Goal: Information Seeking & Learning: Learn about a topic

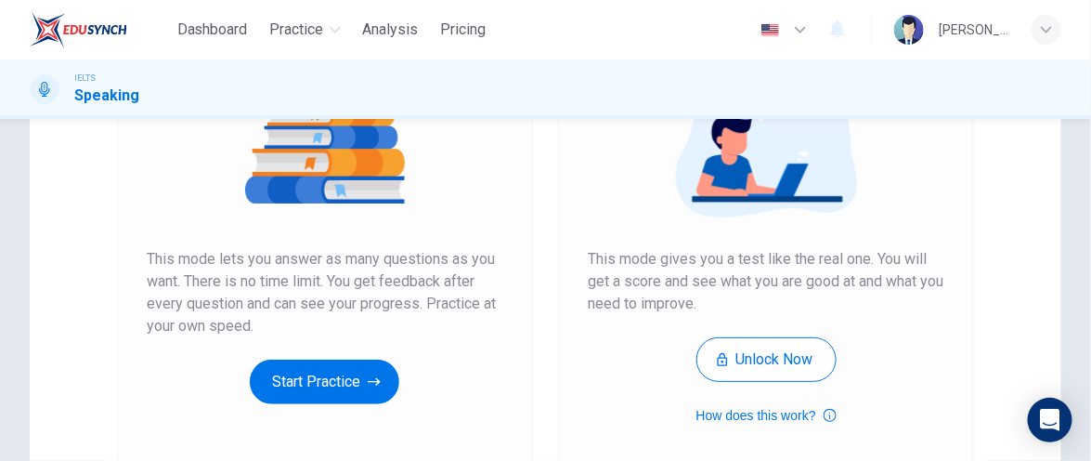
scroll to position [372, 0]
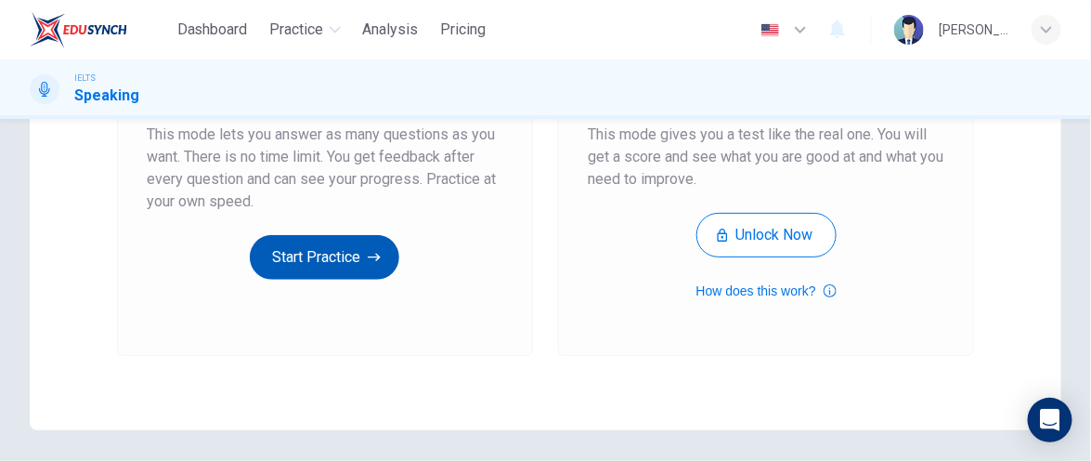
click at [358, 269] on button "Start Practice" at bounding box center [325, 257] width 150 height 45
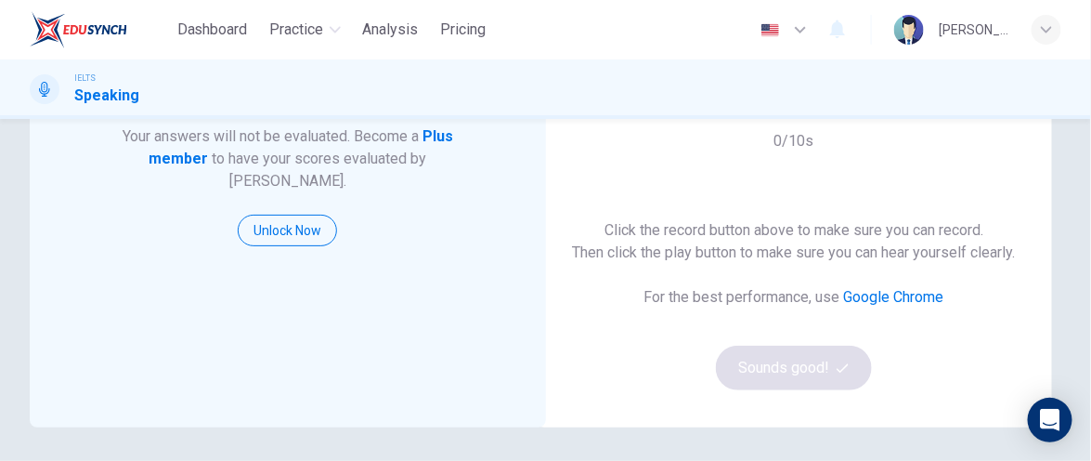
scroll to position [93, 0]
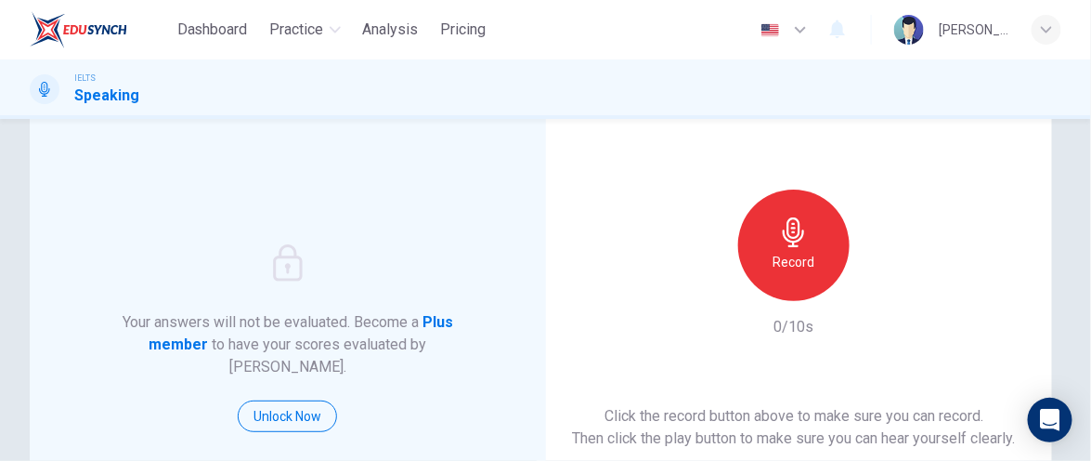
click at [782, 253] on h6 "Record" at bounding box center [795, 262] width 42 height 22
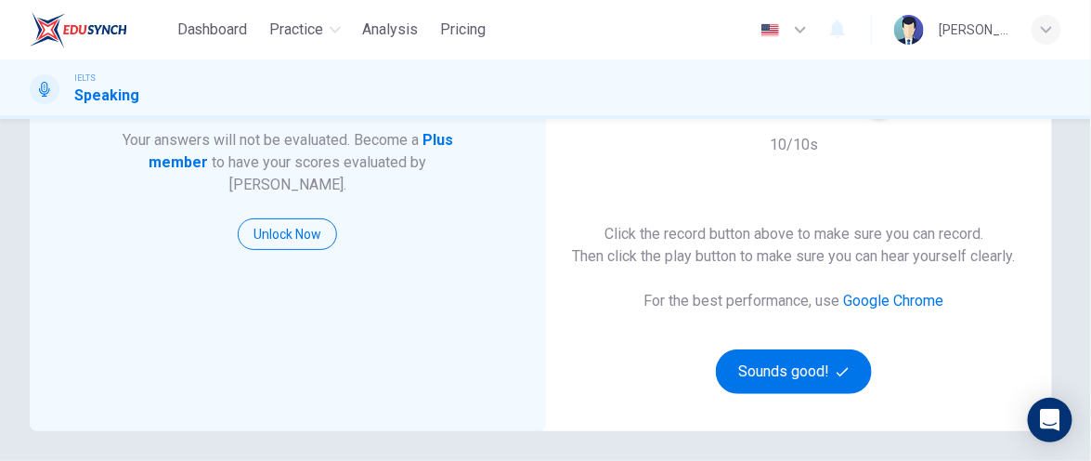
scroll to position [372, 0]
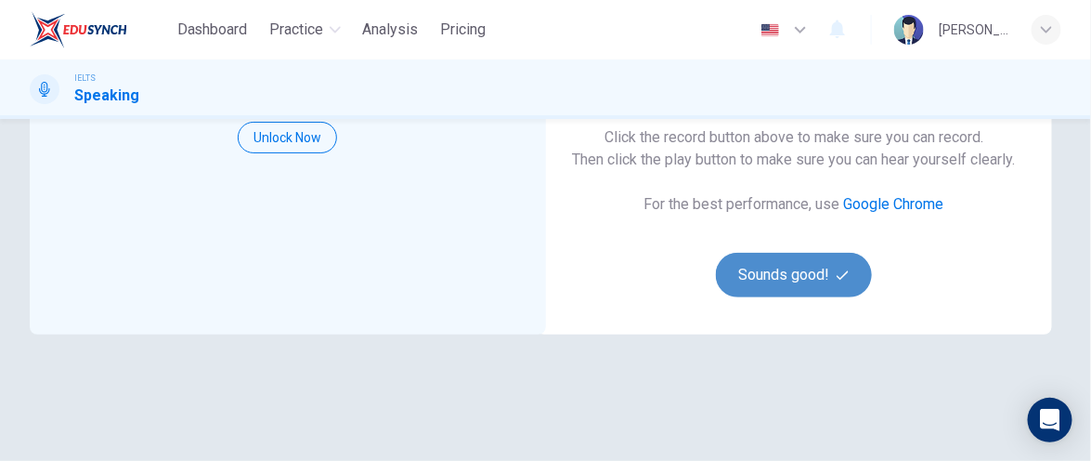
click at [782, 275] on button "Sounds good!" at bounding box center [794, 275] width 156 height 45
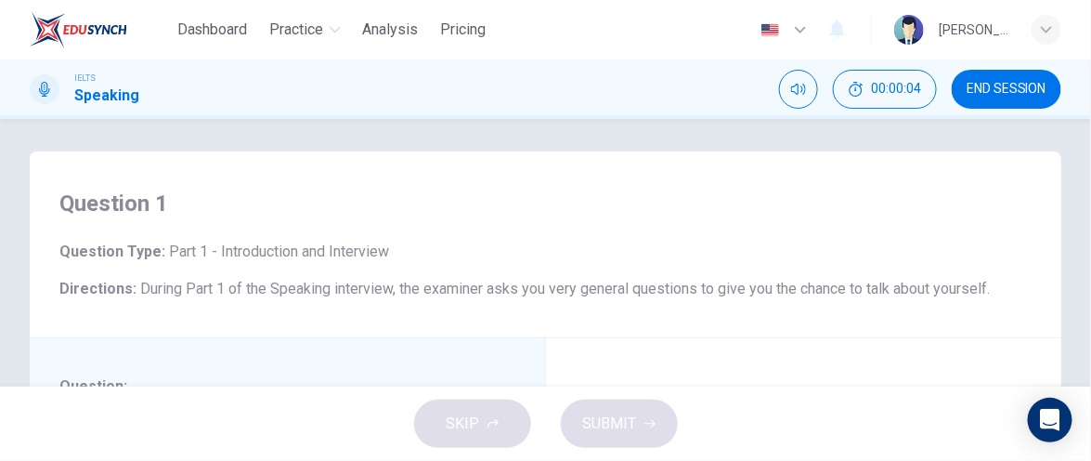
scroll to position [0, 0]
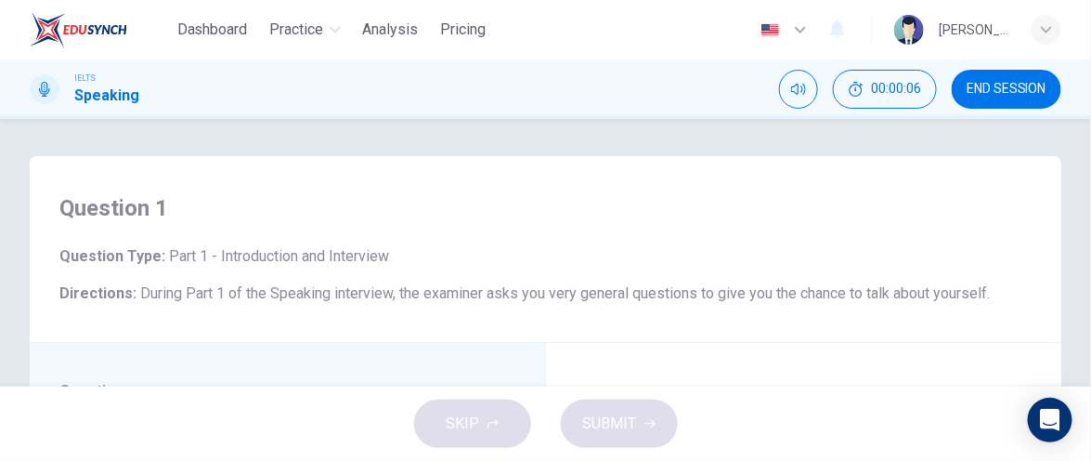
click at [75, 32] on img at bounding box center [79, 29] width 98 height 37
